Goal: Check status: Check status

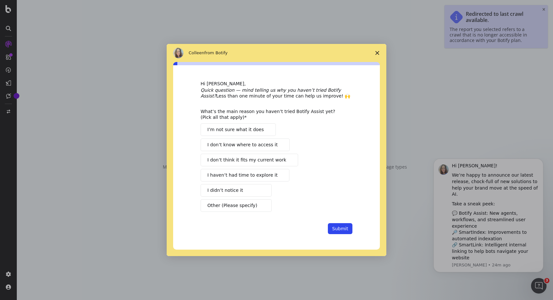
click at [379, 53] on icon "Close survey" at bounding box center [378, 53] width 4 height 4
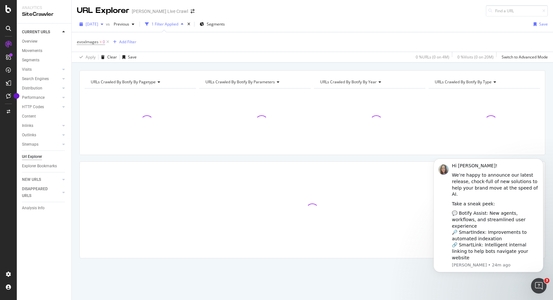
click at [103, 25] on icon "button" at bounding box center [102, 24] width 3 height 4
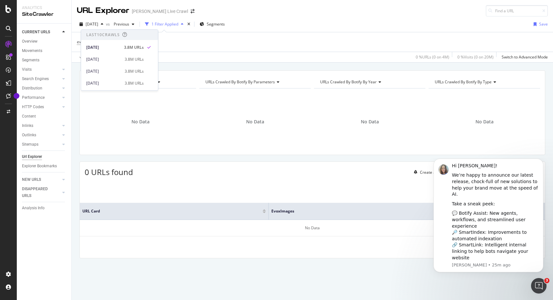
click at [107, 32] on div "Last 10 Crawls" at bounding box center [103, 34] width 34 height 5
click at [106, 25] on div "button" at bounding box center [102, 24] width 8 height 4
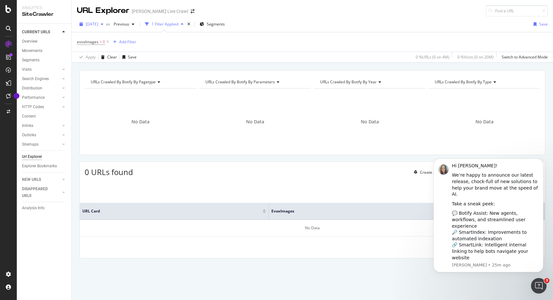
click at [106, 25] on div "button" at bounding box center [102, 24] width 8 height 4
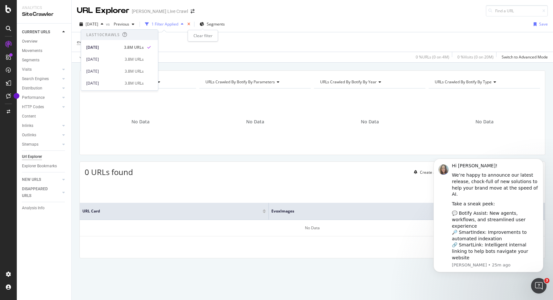
click at [190, 24] on icon "times" at bounding box center [188, 24] width 3 height 4
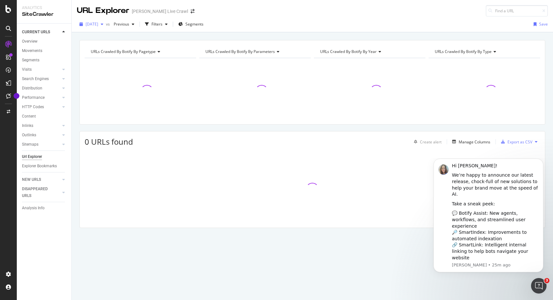
click at [98, 24] on span "[DATE]" at bounding box center [92, 23] width 13 height 5
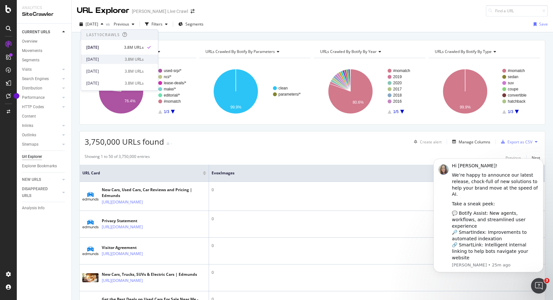
click at [106, 57] on div "[DATE]" at bounding box center [103, 60] width 35 height 6
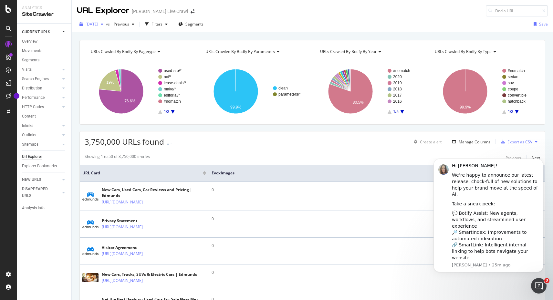
click at [98, 25] on span "[DATE]" at bounding box center [92, 23] width 13 height 5
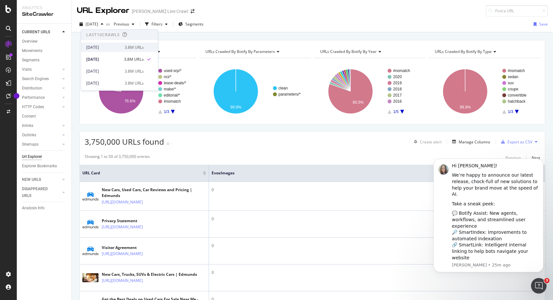
click at [112, 46] on div "[DATE]" at bounding box center [103, 48] width 35 height 6
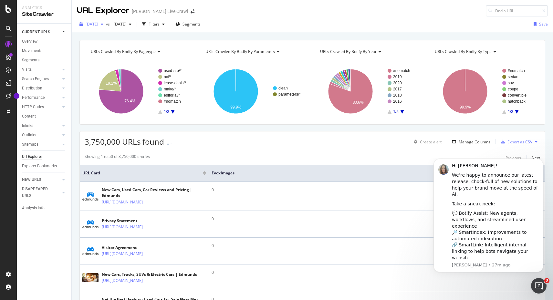
click at [103, 24] on icon "button" at bounding box center [102, 24] width 3 height 4
click at [299, 8] on div "URL Explorer [PERSON_NAME] Live Crawl" at bounding box center [313, 8] width 482 height 16
